Goal: Contribute content

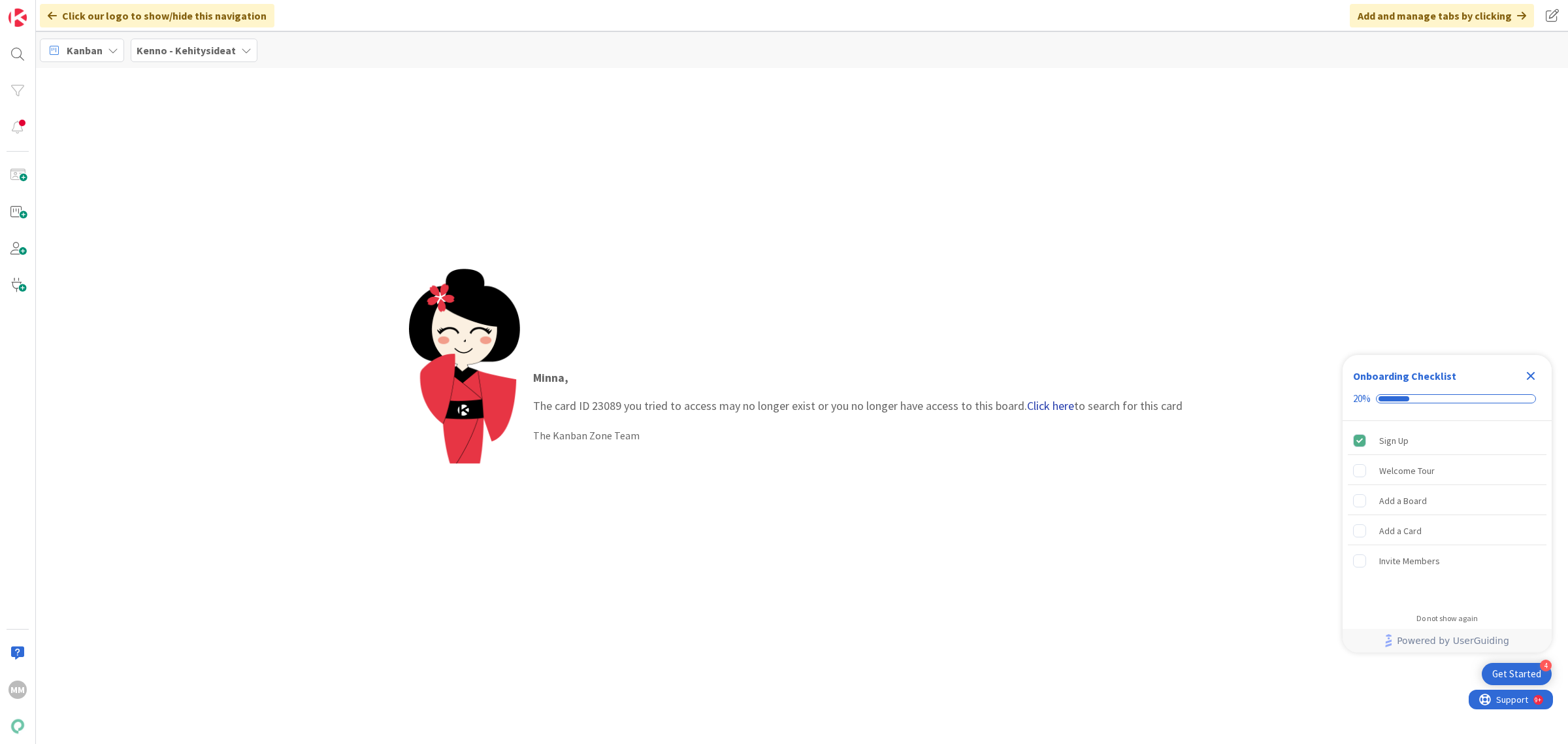
click at [1045, 409] on link "Click here" at bounding box center [1051, 405] width 47 height 15
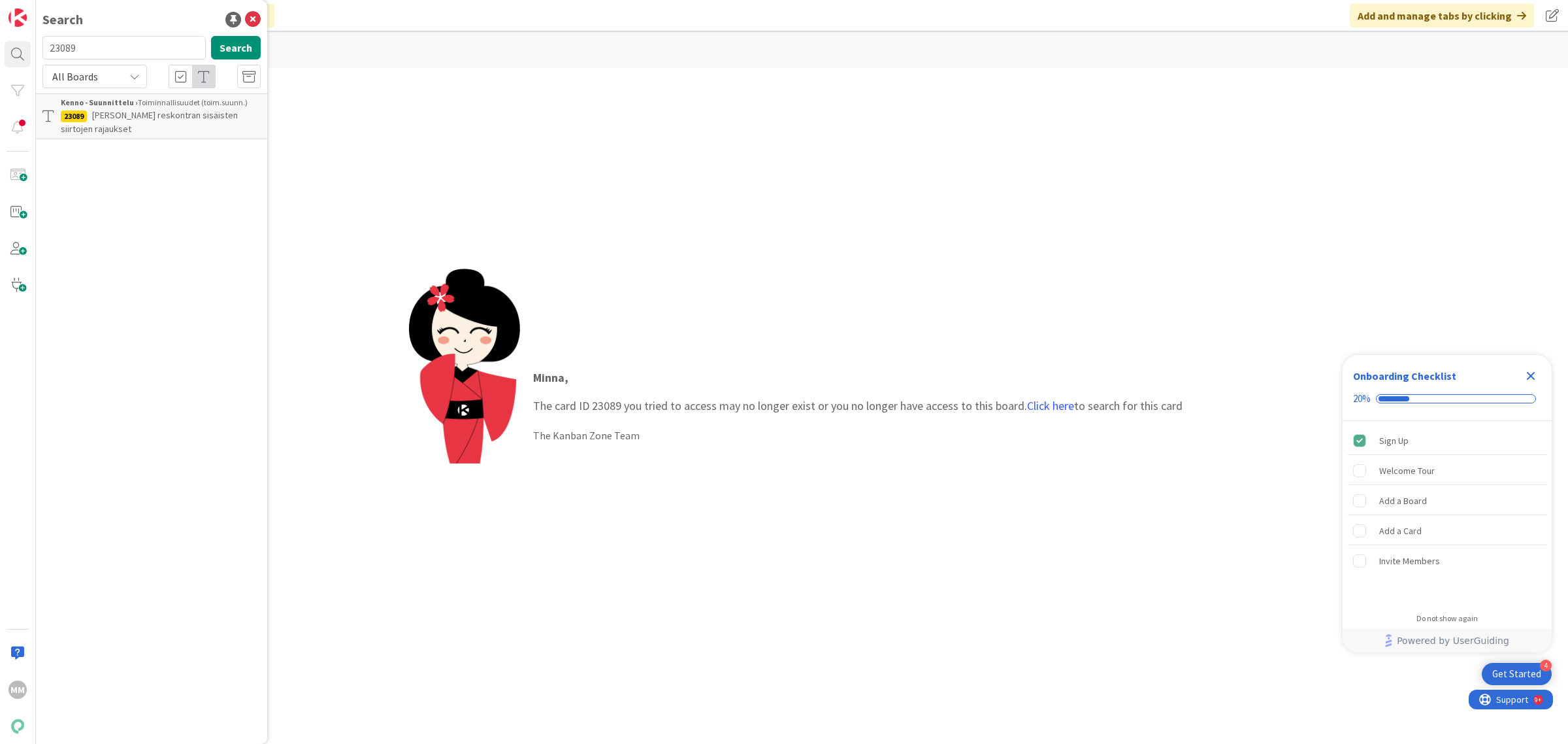
click at [157, 113] on span "Kennon reskontran sisäisten siirtojen rajaukset" at bounding box center [149, 122] width 177 height 26
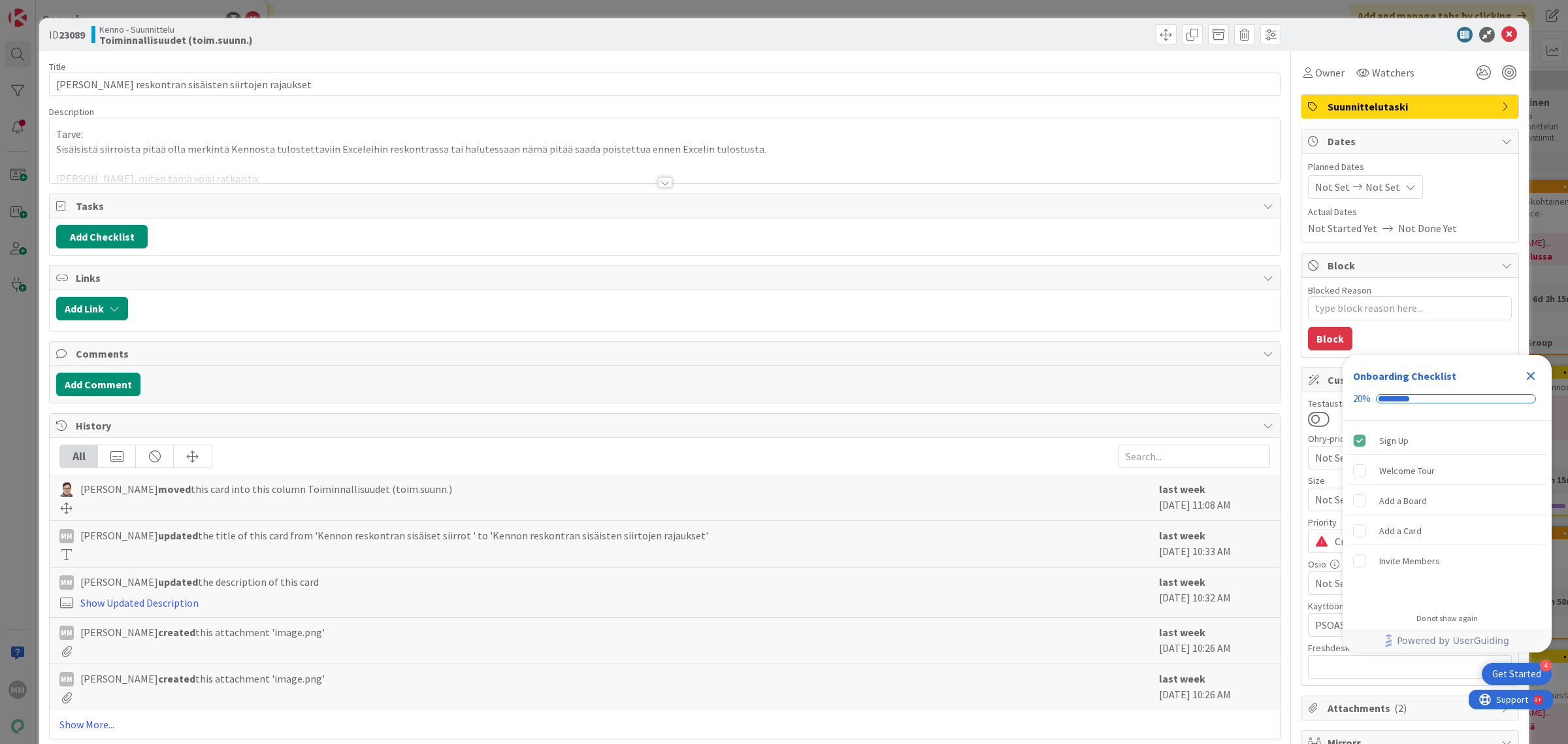
click at [659, 183] on div at bounding box center [665, 182] width 14 height 11
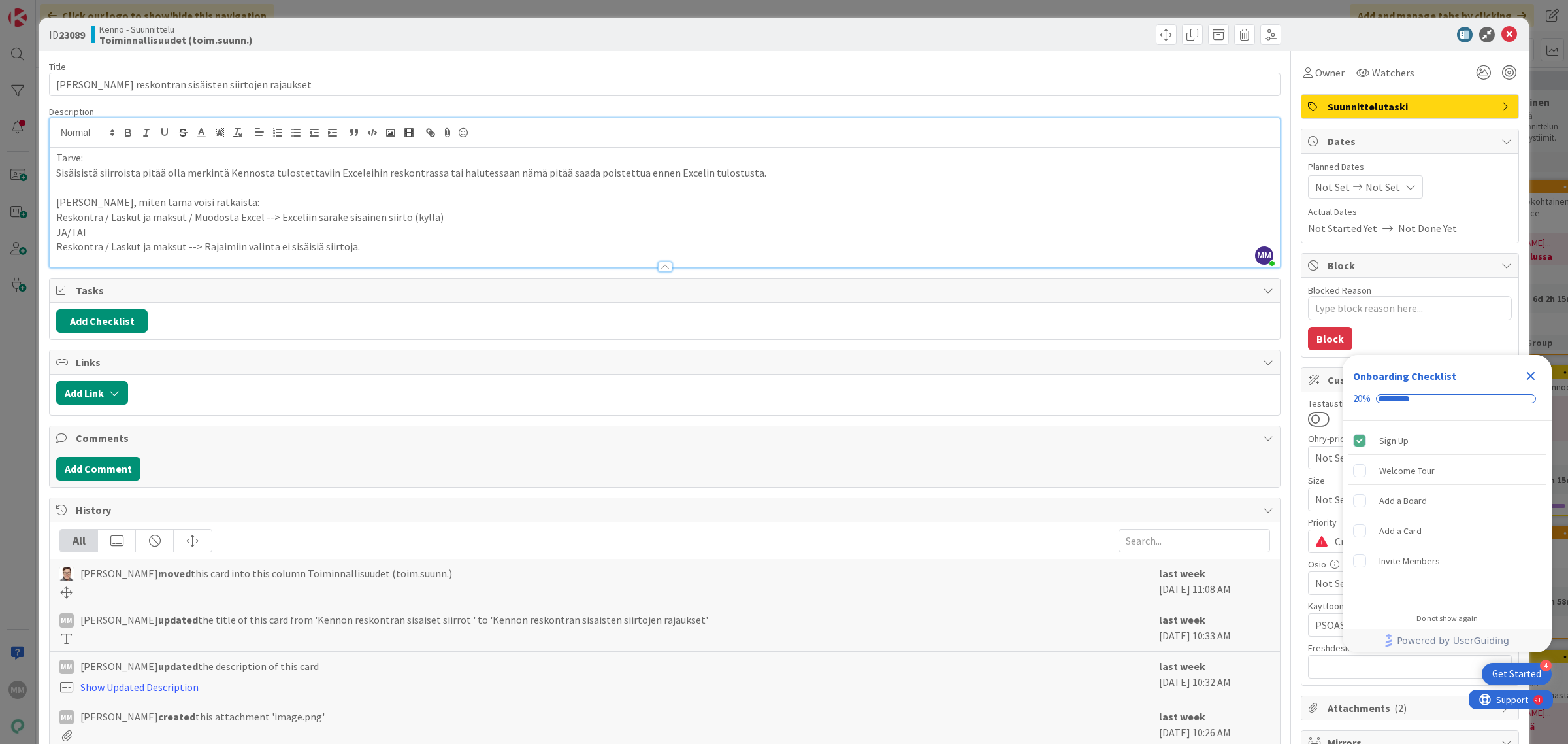
type textarea "x"
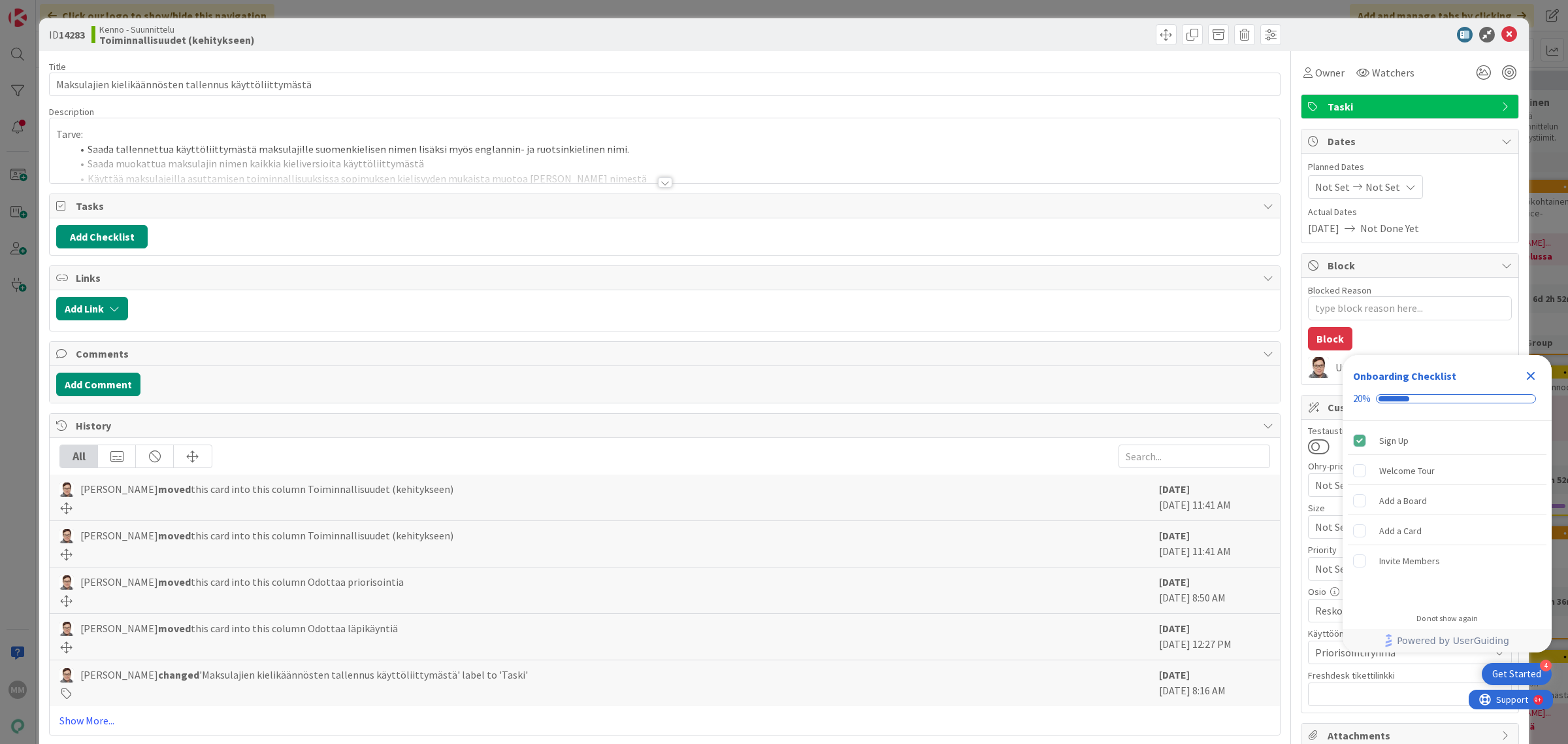
type textarea "x"
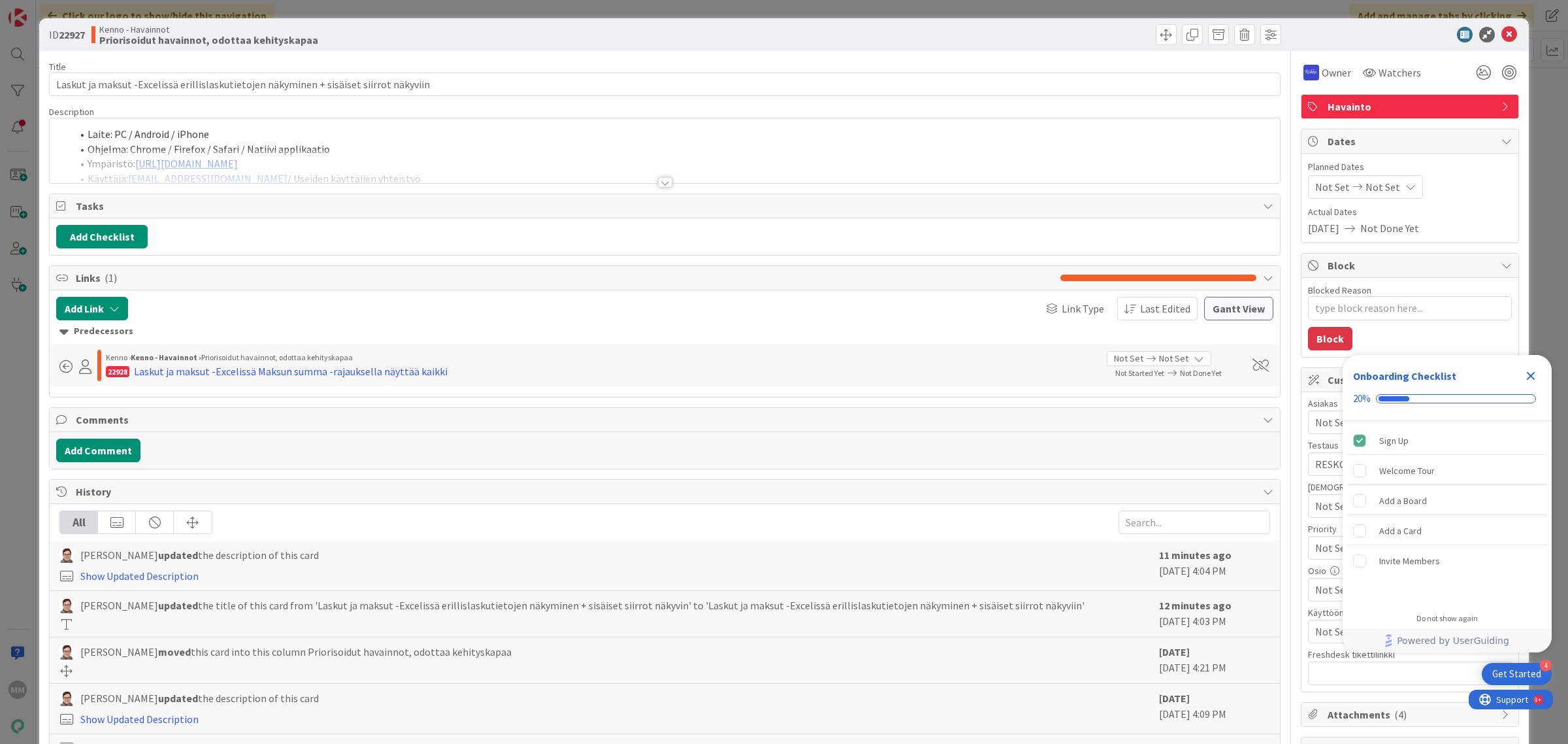
type textarea "x"
